Goal: Navigation & Orientation: Find specific page/section

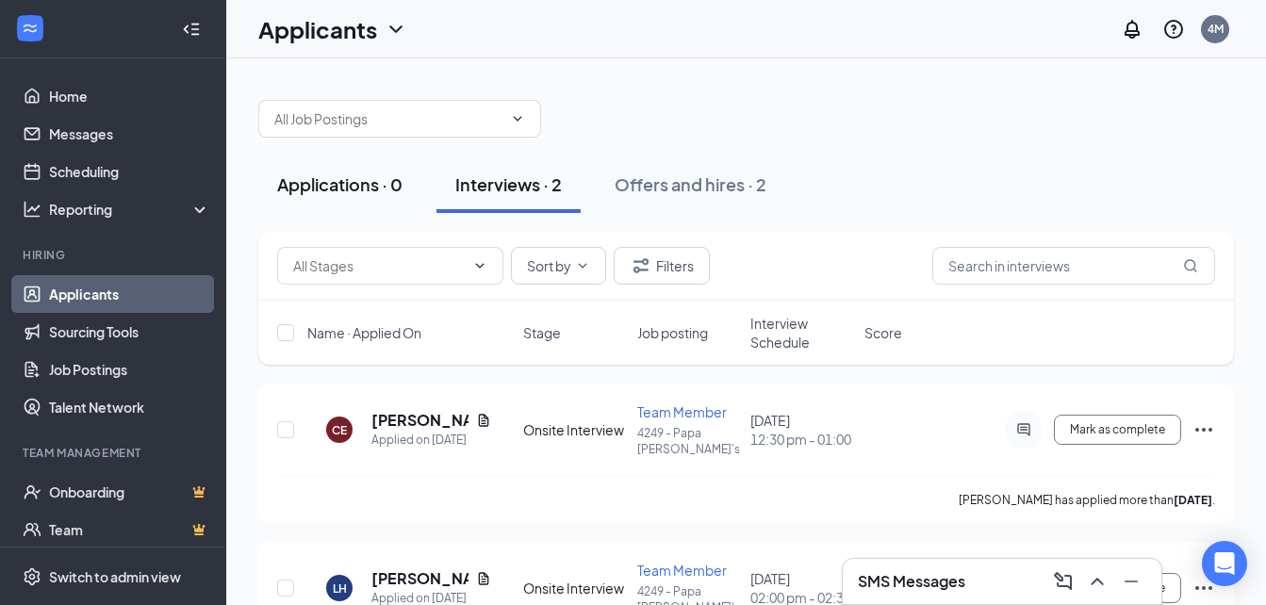
click at [306, 189] on div "Applications · 0" at bounding box center [339, 185] width 125 height 24
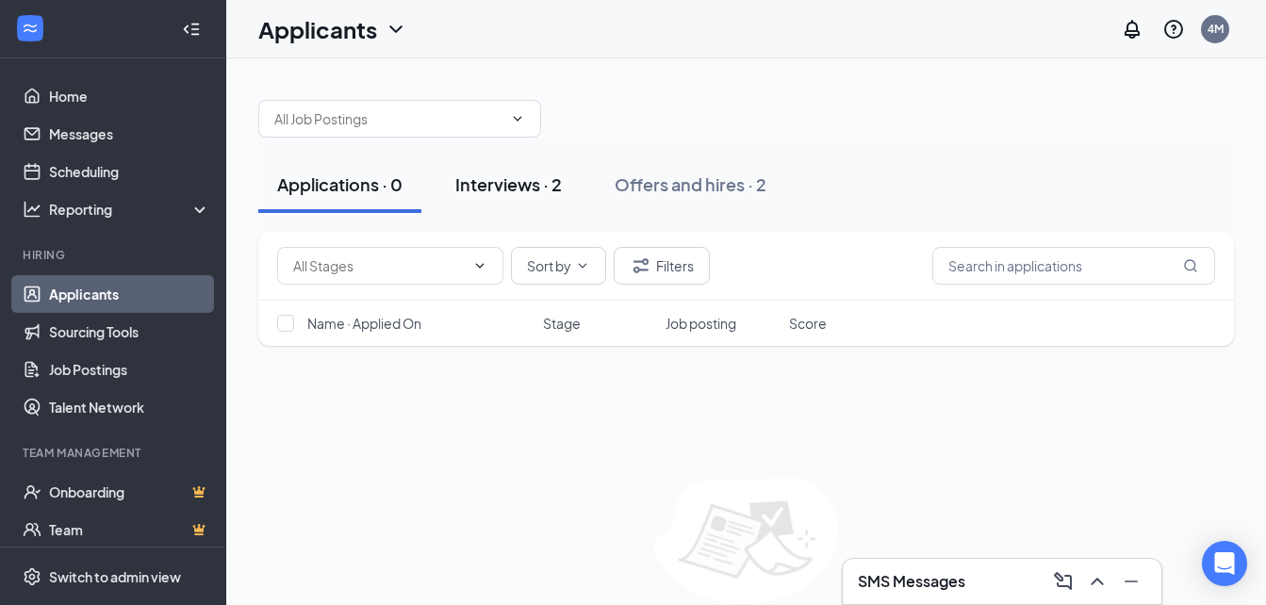
click at [521, 195] on div "Interviews · 2" at bounding box center [508, 185] width 107 height 24
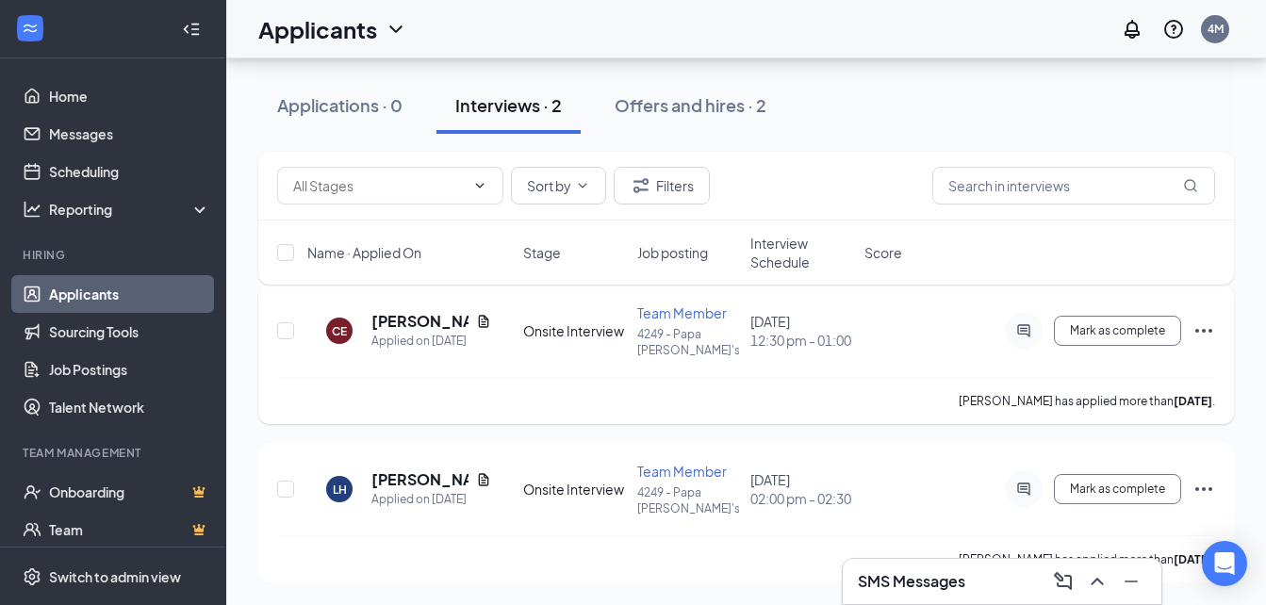
scroll to position [103, 0]
click at [659, 106] on div "Offers and hires · 2" at bounding box center [691, 105] width 152 height 24
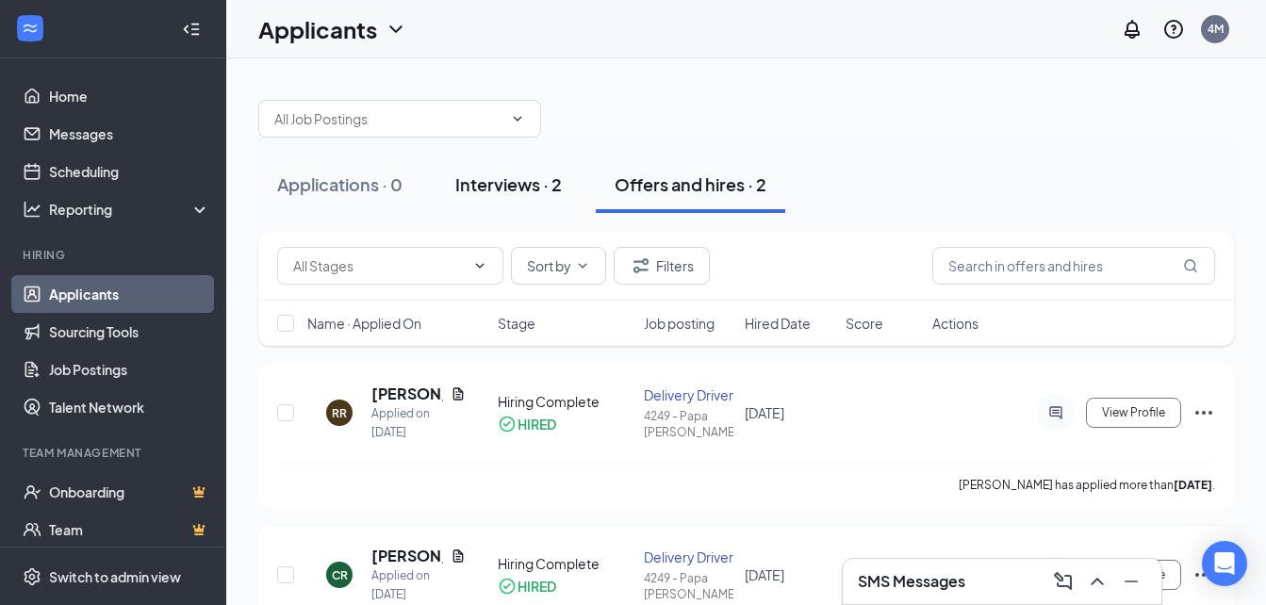
click at [475, 174] on div "Interviews · 2" at bounding box center [508, 185] width 107 height 24
